Goal: Transaction & Acquisition: Obtain resource

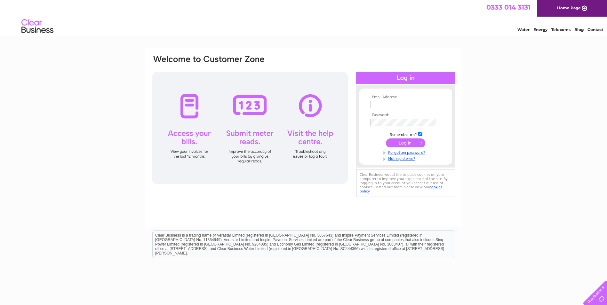
click at [402, 101] on input "text" at bounding box center [403, 104] width 66 height 7
type input "graciepotter1996@gmail.com"
click at [386, 139] on input "submit" at bounding box center [405, 143] width 39 height 9
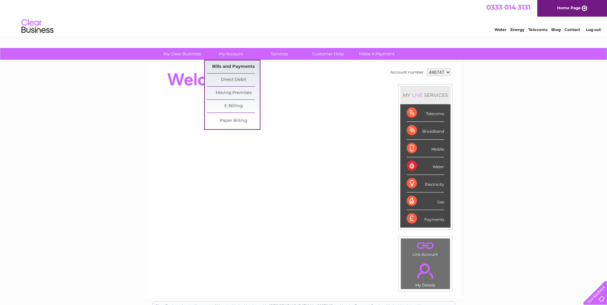
click at [231, 63] on link "Bills and Payments" at bounding box center [233, 67] width 53 height 13
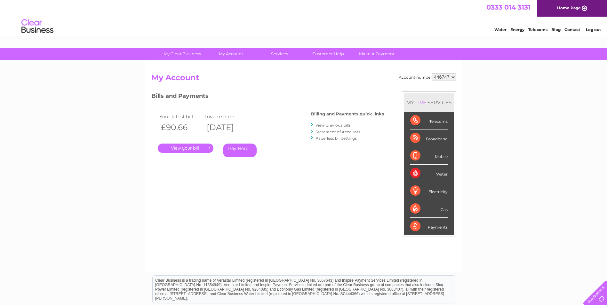
click at [198, 145] on link "." at bounding box center [186, 148] width 56 height 9
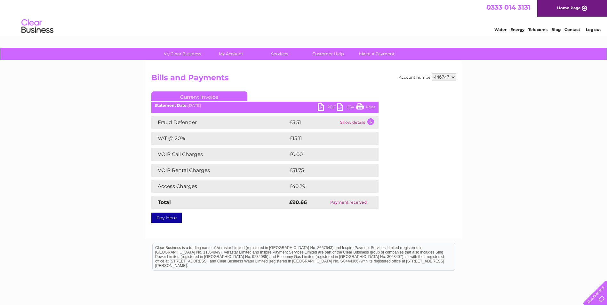
click at [324, 106] on link "PDF" at bounding box center [327, 107] width 19 height 9
